Goal: Information Seeking & Learning: Learn about a topic

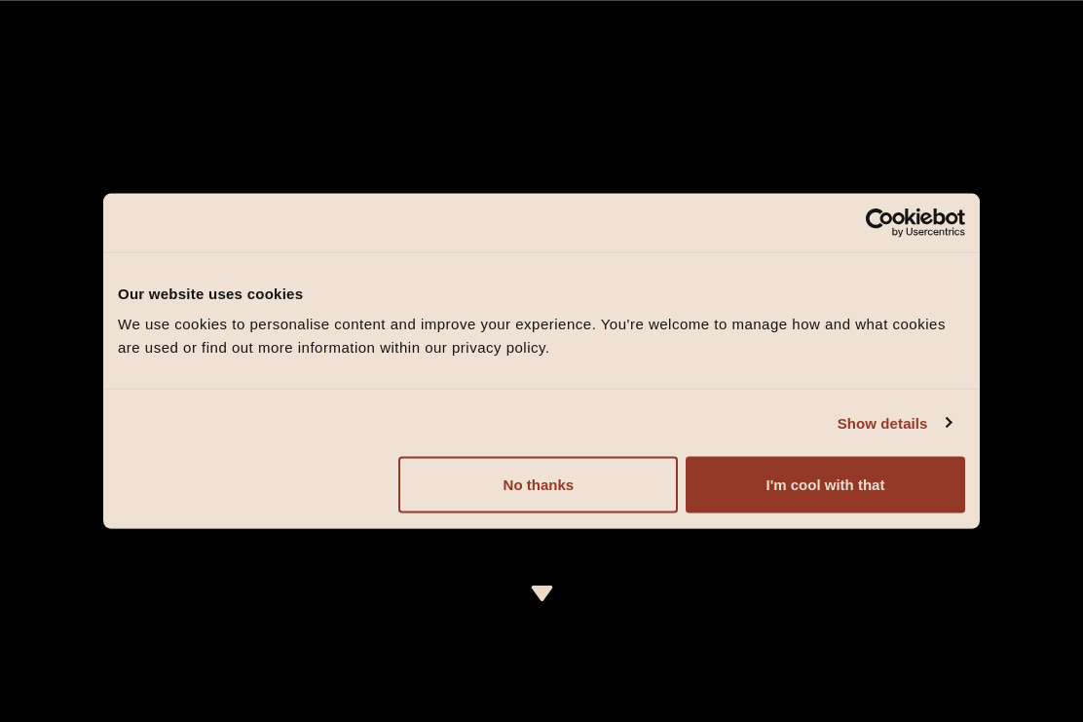
click at [831, 494] on button "I'm cool with that" at bounding box center [826, 485] width 280 height 56
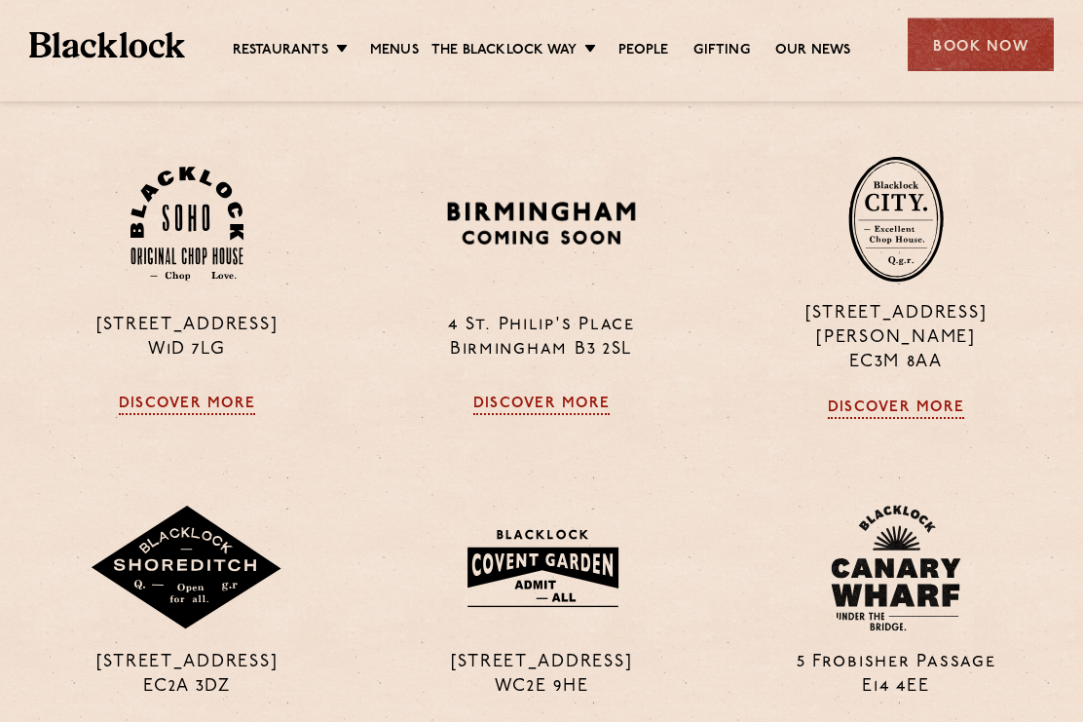
scroll to position [1333, 0]
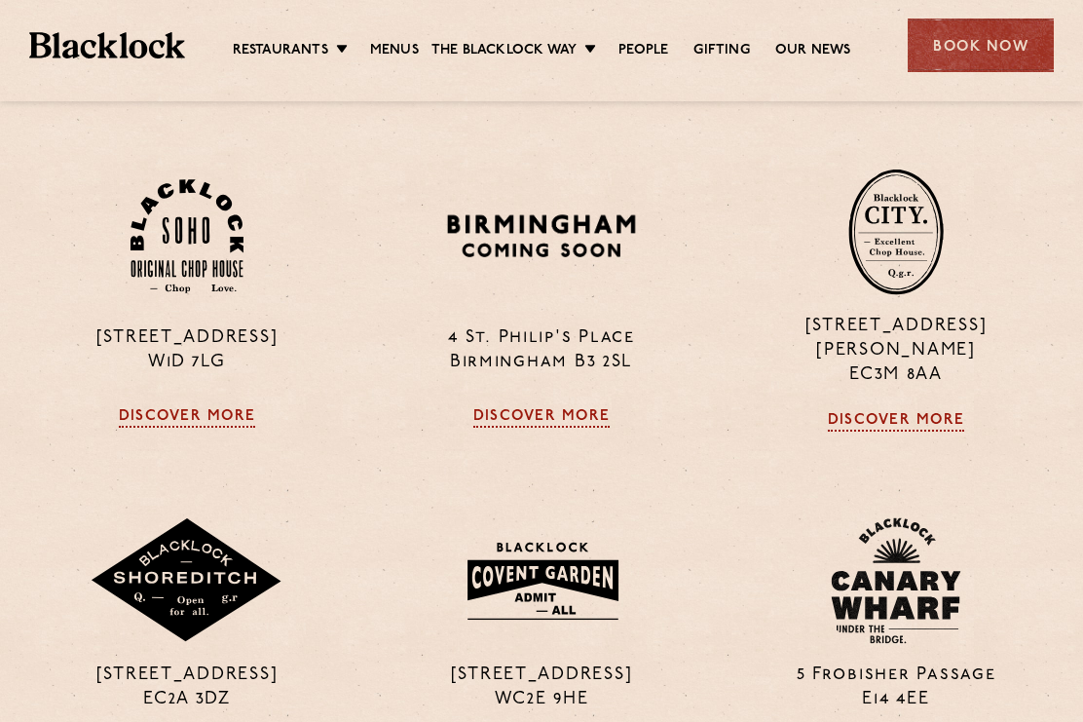
click at [891, 295] on img at bounding box center [895, 231] width 95 height 127
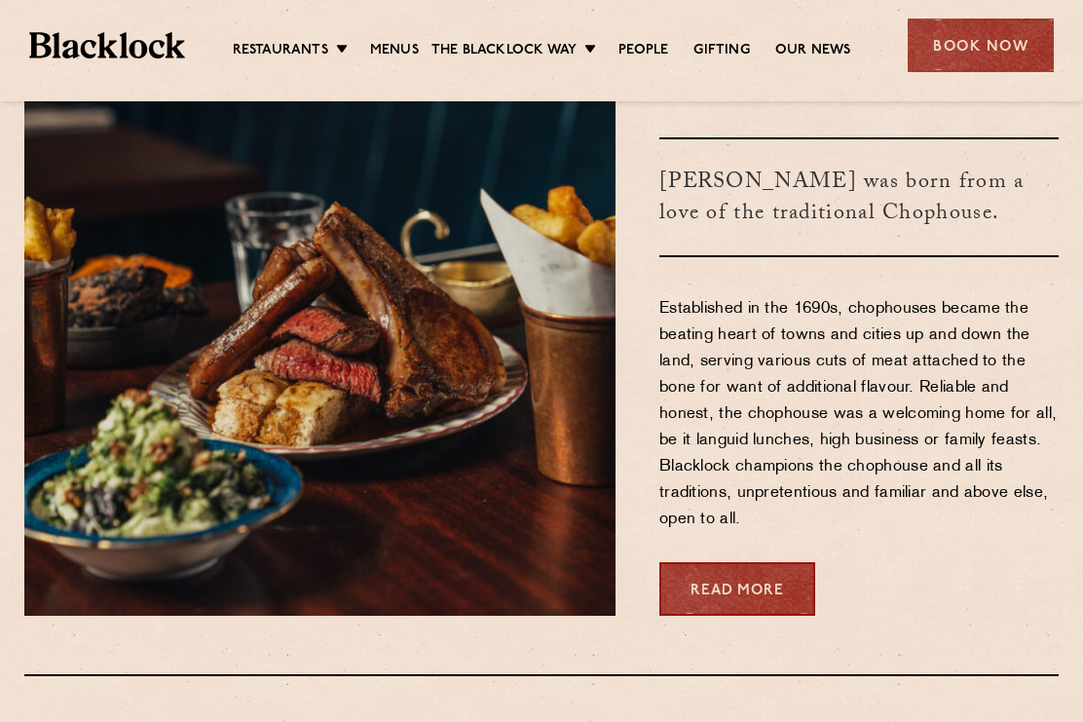
scroll to position [718, 0]
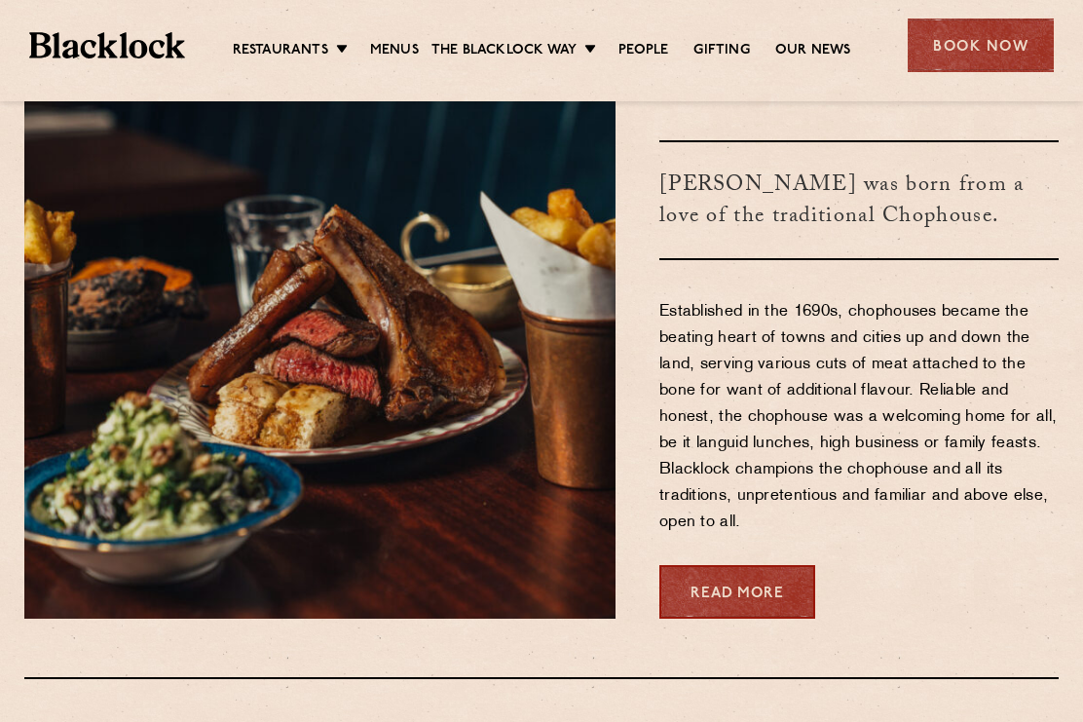
click at [392, 54] on link "Menus" at bounding box center [394, 50] width 49 height 19
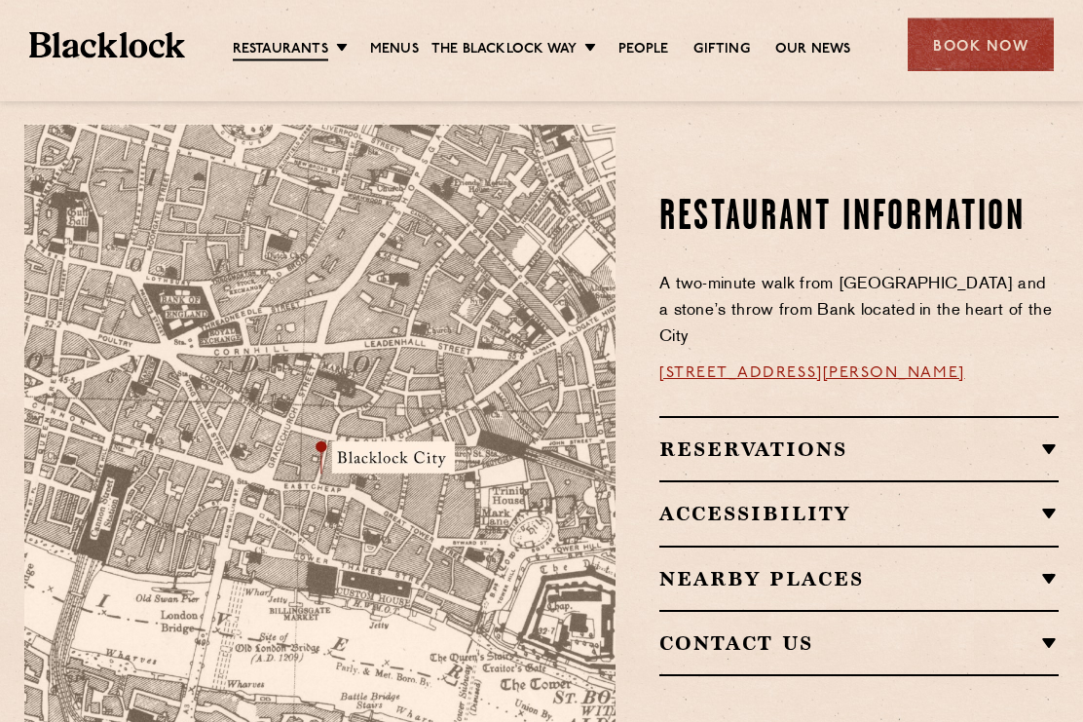
scroll to position [1073, 0]
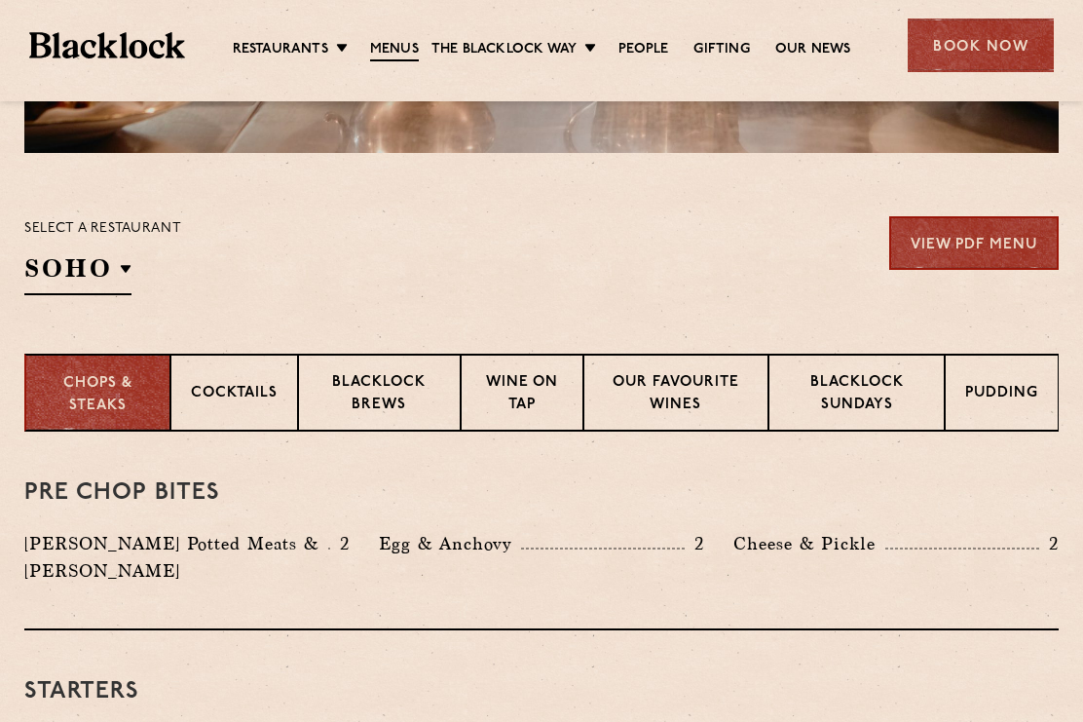
scroll to position [547, 0]
click at [873, 419] on div "Blacklock Sundays" at bounding box center [856, 393] width 176 height 78
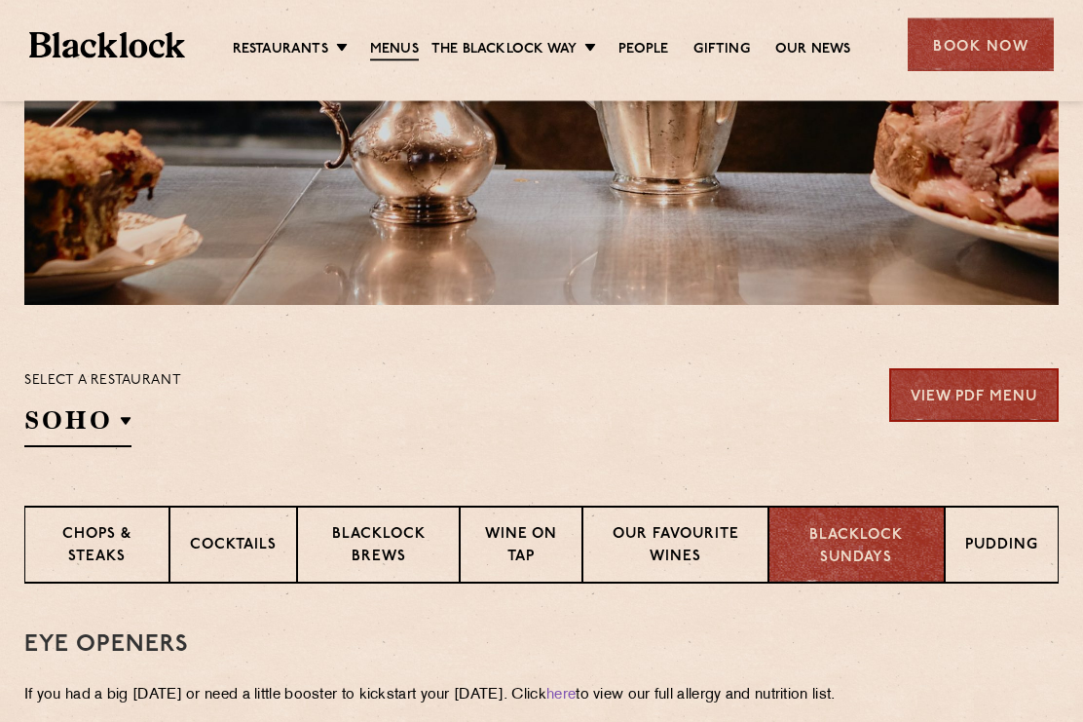
scroll to position [396, 0]
click at [992, 543] on p "Pudding" at bounding box center [1001, 547] width 73 height 24
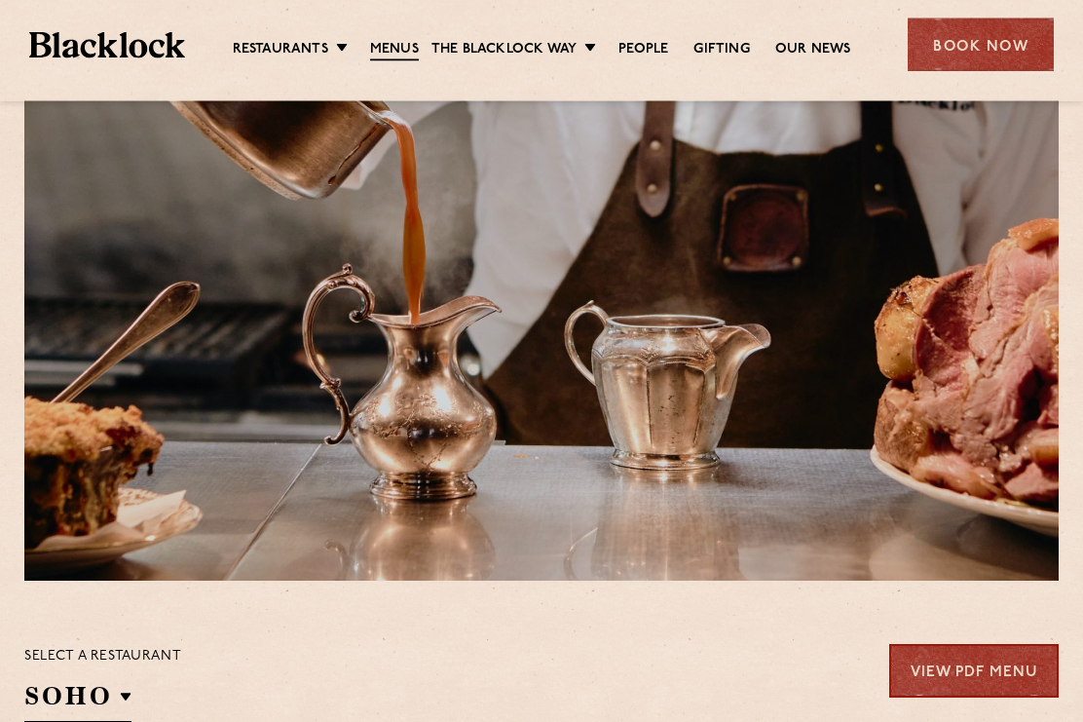
scroll to position [0, 0]
